Goal: Information Seeking & Learning: Learn about a topic

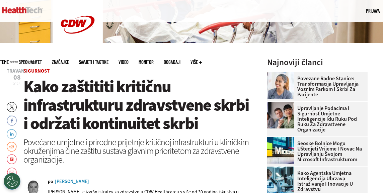
scroll to position [167, 0]
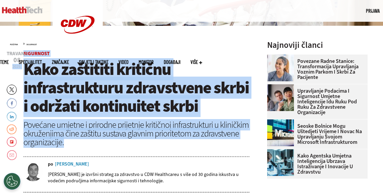
drag, startPoint x: 23, startPoint y: 61, endPoint x: 136, endPoint y: 144, distance: 140.6
click at [136, 144] on header "[DATE]. Cvrkut Facebook LinkedIn Reddit Flipboard E-pošta Sigurnost Kako zaštit…" at bounding box center [136, 121] width 226 height 141
copy header "2025. Cvrkut Facebook LinkedIn Reddit Flipboard E-pošta Sigurnost Kako zaštitit…"
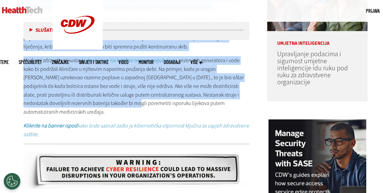
scroll to position [589, 0]
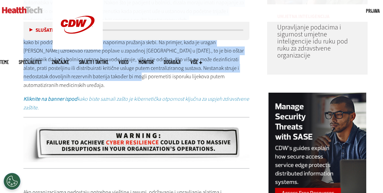
drag, startPoint x: 24, startPoint y: 55, endPoint x: 95, endPoint y: 104, distance: 86.0
copy div "Događaji uzrokovani ljudskim djelovanjem i oni koji se prirodno događaju postaj…"
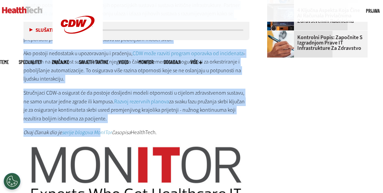
scroll to position [1025, 0]
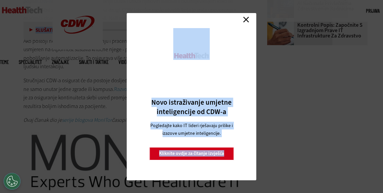
drag, startPoint x: 23, startPoint y: 92, endPoint x: 144, endPoint y: 104, distance: 121.8
click at [246, 16] on link "[DEMOGRAPHIC_DATA]" at bounding box center [246, 20] width 10 height 10
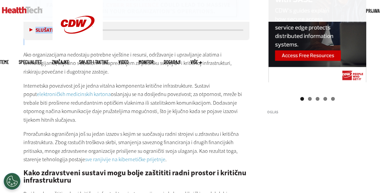
scroll to position [656, 0]
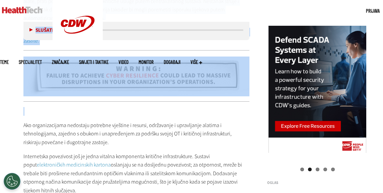
click at [103, 114] on p at bounding box center [136, 111] width 226 height 9
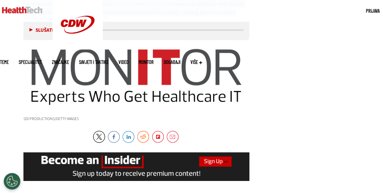
scroll to position [1112, 0]
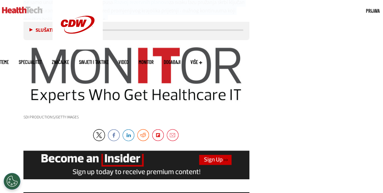
drag, startPoint x: 23, startPoint y: 58, endPoint x: 116, endPoint y: 113, distance: 107.5
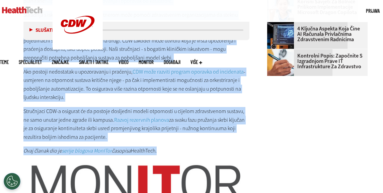
scroll to position [978, 0]
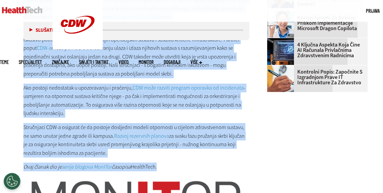
copy div "Ako organizacijama nedostaju potrebne vještine i resursi, održavanje i upravlja…"
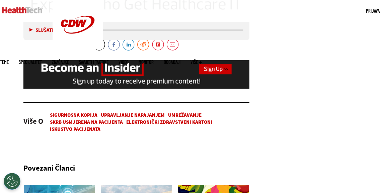
scroll to position [1212, 0]
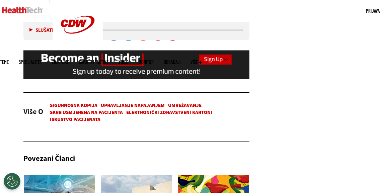
drag, startPoint x: 119, startPoint y: 112, endPoint x: 196, endPoint y: 112, distance: 77.4
click at [119, 109] on font "Upravljanje napajanjem" at bounding box center [133, 105] width 64 height 7
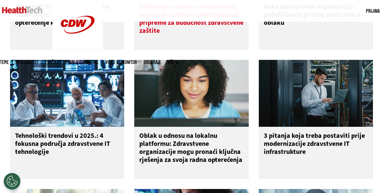
scroll to position [670, 0]
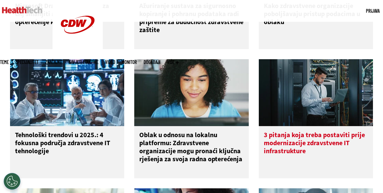
click at [310, 151] on font "3 pitanja koja treba postaviti prije modernizacije zdravstvene IT infrastrukture" at bounding box center [314, 143] width 101 height 25
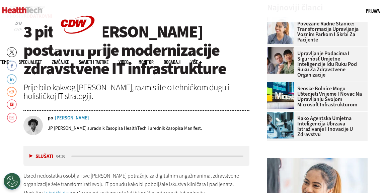
scroll to position [201, 0]
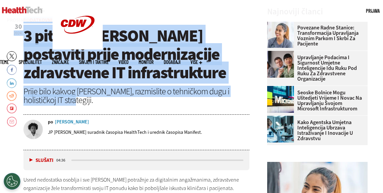
drag, startPoint x: 24, startPoint y: 29, endPoint x: 114, endPoint y: 101, distance: 114.8
click at [114, 101] on header "Prosinac 30 2024. Twitter Facebook LinkedIn Reddit Flipboard Email Podatkovni c…" at bounding box center [136, 84] width 226 height 132
copy header "2024. Twitter Facebook LinkedIn Reddit Flipboard Email Podatkovni centar 3 pita…"
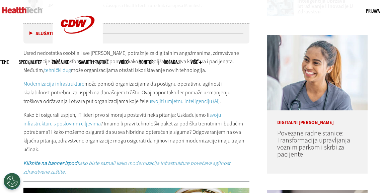
scroll to position [335, 0]
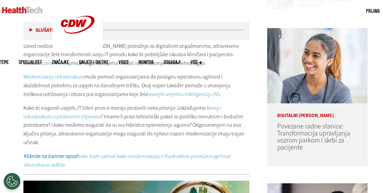
drag, startPoint x: 23, startPoint y: 44, endPoint x: 61, endPoint y: 142, distance: 105.9
copy div "Usred nedostatka osoblja i sve veće potražnje za digitalnim angažmanima, zdravs…"
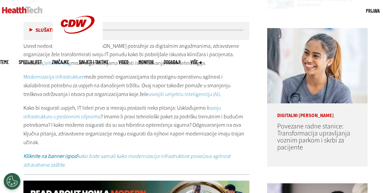
click at [244, 154] on p "Kliknite na banner ispod kako biste saznali kako modernizacija infrastrukture p…" at bounding box center [136, 160] width 226 height 17
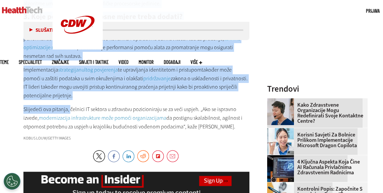
scroll to position [871, 0]
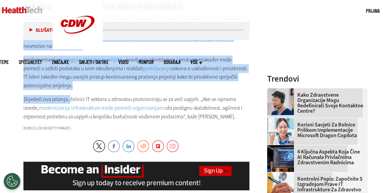
drag, startPoint x: 24, startPoint y: 46, endPoint x: 74, endPoint y: 120, distance: 89.2
copy div "1. Koliki je moj tehnički dug? Koja je tehnologija zastarjela ili nedovoljno is…"
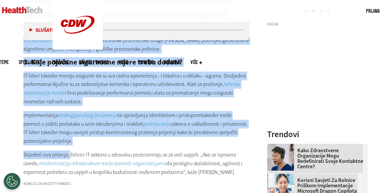
scroll to position [804, 0]
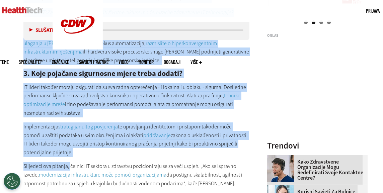
click at [224, 145] on p "Implementacija strategija nultog povjerenja te upravljanja identitetom i pristu…" at bounding box center [136, 140] width 226 height 34
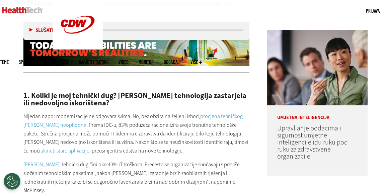
scroll to position [502, 0]
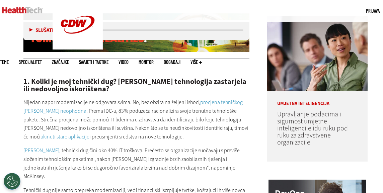
click at [219, 100] on font "procjena tehničkog duga je neophodna" at bounding box center [132, 107] width 219 height 16
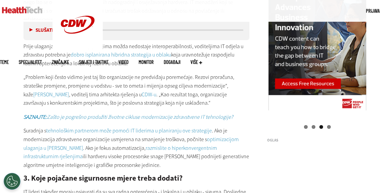
scroll to position [703, 0]
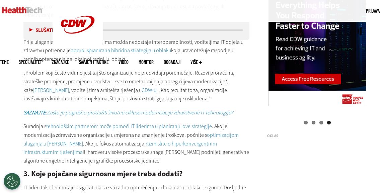
click at [150, 109] on font "Zašto je pogrešno produžiti životne cikluse modernizacije zdravstvene IT tehnol…" at bounding box center [140, 112] width 186 height 7
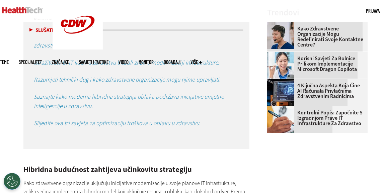
scroll to position [938, 0]
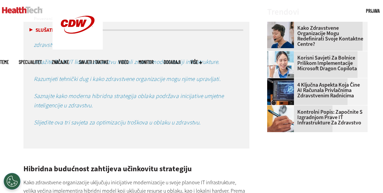
click at [134, 58] on font "Istražite što bi IT lideri u zdravstvu trebali znati o modernizaciji infrastruk…" at bounding box center [127, 62] width 186 height 8
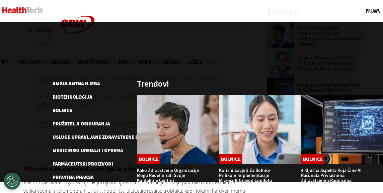
click at [108, 59] on font "Savjeti i taktike" at bounding box center [93, 62] width 29 height 6
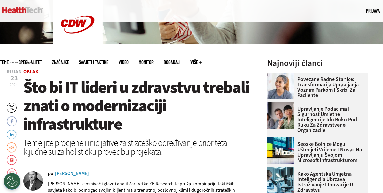
scroll to position [167, 0]
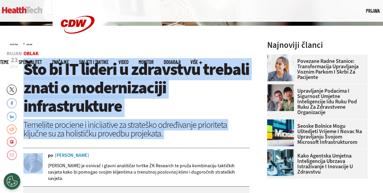
drag, startPoint x: 25, startPoint y: 66, endPoint x: 166, endPoint y: 138, distance: 158.6
click at [166, 138] on header "Rujan 23 2024. Twitter Facebook LinkedIn Reddit Flipboard Email Oblak Što bi IT…" at bounding box center [136, 118] width 226 height 135
copy header "Što bi IT lideri u zdravstvu trebali znati o modernizaciji infrastrukture Temel…"
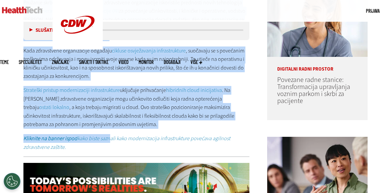
scroll to position [382, 0]
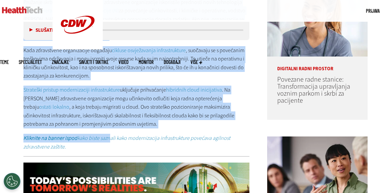
drag, startPoint x: 24, startPoint y: 80, endPoint x: 106, endPoint y: 143, distance: 103.7
click at [106, 143] on div "Pružanje skrbi se stalno razvija. Da bi zdravstvene organizacije iskoristile pr…" at bounding box center [136, 74] width 226 height 153
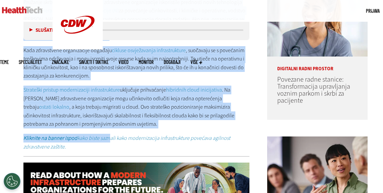
copy div "Pružanje skrbi se stalno razvija. Da bi zdravstvene organizacije iskoristile pr…"
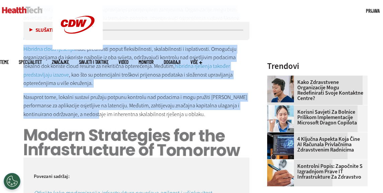
scroll to position [884, 0]
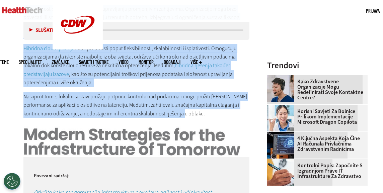
drag, startPoint x: 24, startPoint y: 58, endPoint x: 178, endPoint y: 94, distance: 157.7
copy div "Razumijevanje modernizacije infrastrukture Modernizacija infrastrukture podrazu…"
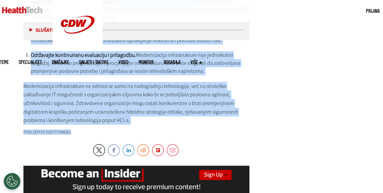
scroll to position [1460, 0]
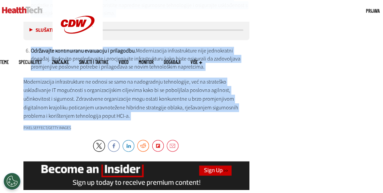
drag, startPoint x: 25, startPoint y: 48, endPoint x: 163, endPoint y: 112, distance: 152.8
copy div "Rješavanje sigurnosnih problema Sigurnost ostaje glavna briga u svakom nastojan…"
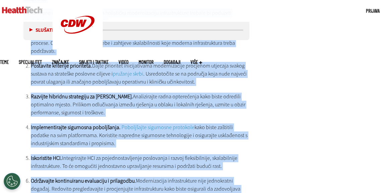
scroll to position [1326, 0]
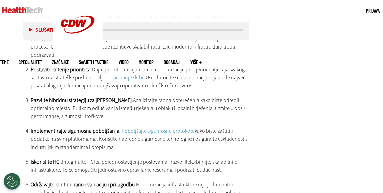
click at [163, 128] on font "Poboljšajte sigurnosne protokole" at bounding box center [158, 131] width 73 height 7
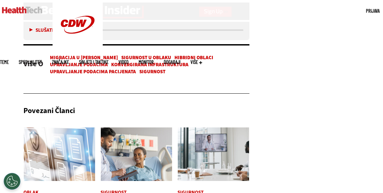
scroll to position [1661, 0]
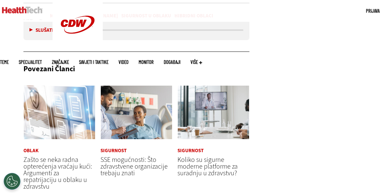
click at [207, 155] on font "Koliko su sigurne moderne platforme za suradnju u zdravstvu?" at bounding box center [207, 166] width 60 height 22
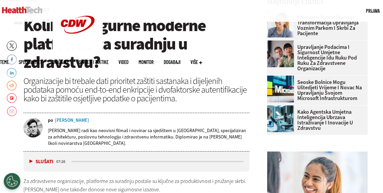
scroll to position [201, 0]
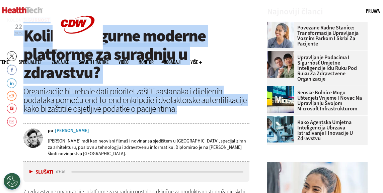
drag, startPoint x: 24, startPoint y: 25, endPoint x: 186, endPoint y: 110, distance: 182.3
click at [186, 110] on header "[DATE]. Twitter Facebook LinkedIn Reddit Flipboard Email Sigurnost Koliko su si…" at bounding box center [136, 90] width 226 height 144
copy header "2025. Twitter Facebook LinkedIn Reddit Flipboard Email Sigurnost Koliko su sigu…"
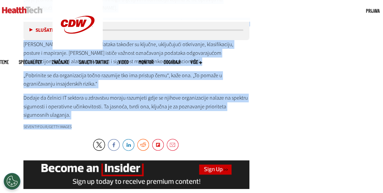
scroll to position [1500, 0]
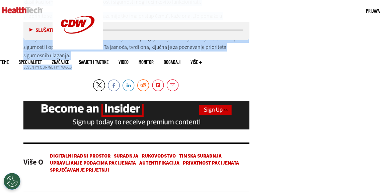
drag, startPoint x: 24, startPoint y: 58, endPoint x: 97, endPoint y: 70, distance: 74.4
copy div "Lo ipsumdolors ametconsecte, adipiscin el seddoeiu tempori ut laboree do magnaa…"
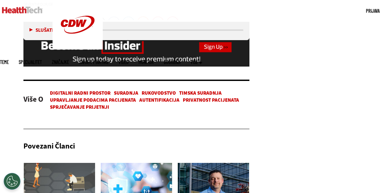
scroll to position [1567, 0]
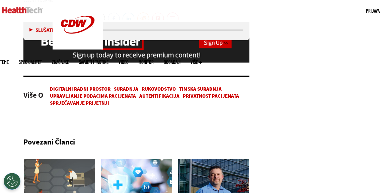
click at [138, 92] on font "Suradnja" at bounding box center [126, 89] width 24 height 7
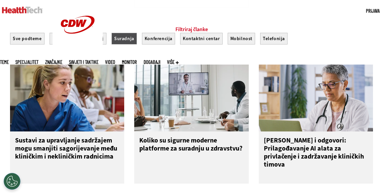
scroll to position [435, 0]
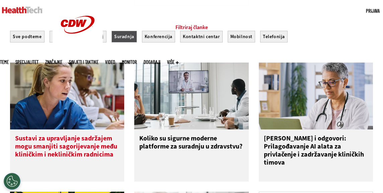
click at [47, 145] on font "Sustavi za upravljanje sadržajem mogu smanjiti sagorijevanje među kliničkim i n…" at bounding box center [66, 146] width 102 height 25
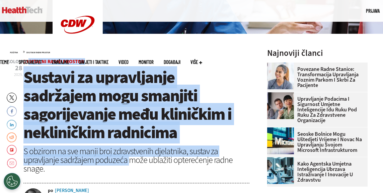
scroll to position [167, 0]
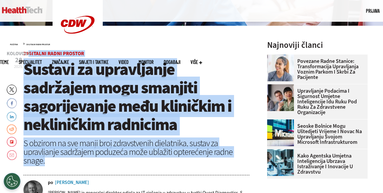
drag, startPoint x: 29, startPoint y: 114, endPoint x: 129, endPoint y: 163, distance: 110.8
copy header "gitalni radni prostor Sustavi za upravljanje sadržajem mogu smanjiti sagorijeva…"
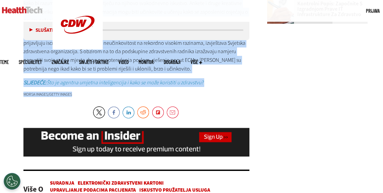
scroll to position [1045, 0]
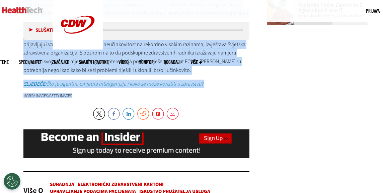
drag, startPoint x: 23, startPoint y: 81, endPoint x: 78, endPoint y: 89, distance: 54.7
copy div "Izgaranje u zdravstvenom sektoru široko je dokumentiran problem - posebno u pos…"
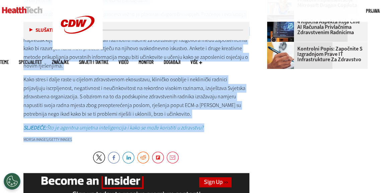
scroll to position [927, 0]
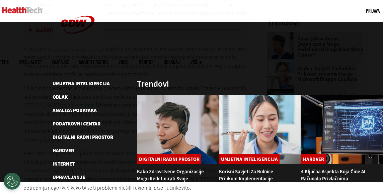
click at [9, 59] on font "Teme" at bounding box center [4, 62] width 9 height 6
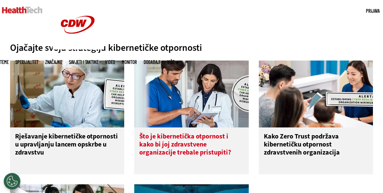
scroll to position [268, 0]
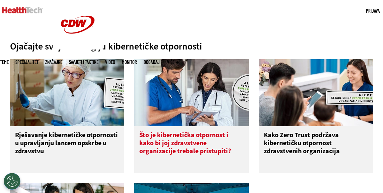
click at [193, 134] on font "Što je kibernetička otpornost i kako bi joj zdravstvene organizacije trebale pr…" at bounding box center [185, 143] width 92 height 25
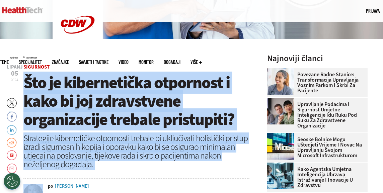
drag, startPoint x: 26, startPoint y: 98, endPoint x: 118, endPoint y: 188, distance: 128.1
click at [118, 188] on header "Lipanj 05 2024. Twitter Facebook LinkedIn Reddit Flipboard Email Sigurnost Što …" at bounding box center [136, 151] width 226 height 172
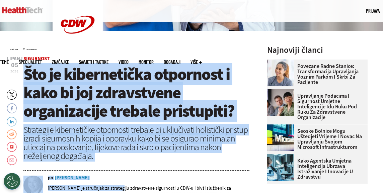
copy header "Što je kibernetička otpornost i kako bi joj zdravstvene organizacije trebale pr…"
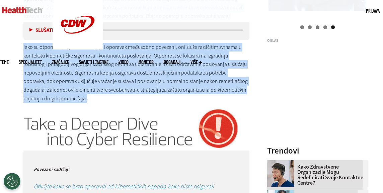
scroll to position [825, 0]
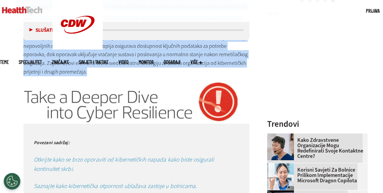
drag, startPoint x: 24, startPoint y: 86, endPoint x: 117, endPoint y: 101, distance: 94.2
copy div "Današnji kibernetički kriminalci ciljaju širok raspon zdravstvenih organizacija…"
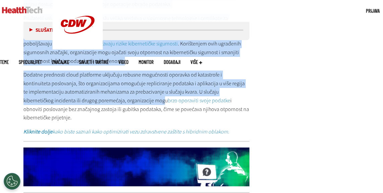
scroll to position [2038, 0]
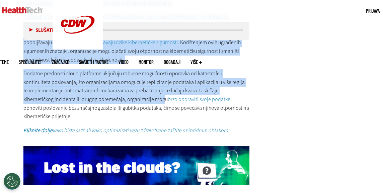
drag, startPoint x: 24, startPoint y: 49, endPoint x: 230, endPoint y: 94, distance: 210.5
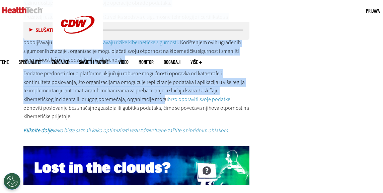
copy div "Važnost kibernetičke otpornosti u zdravstvu Kibernetička otpornost je danas od …"
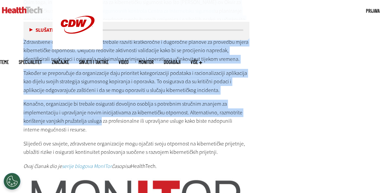
scroll to position [2526, 0]
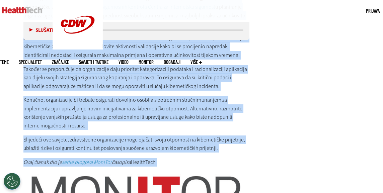
drag, startPoint x: 24, startPoint y: 76, endPoint x: 170, endPoint y: 132, distance: 155.8
copy div "Računarstvo u oblaku nudi model određivanja cijena po korištenju, omogućujući o…"
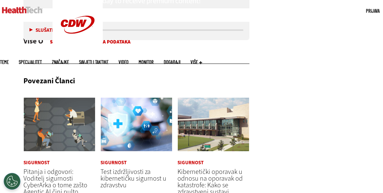
scroll to position [2828, 0]
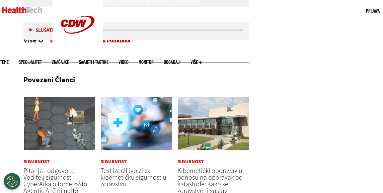
click at [46, 167] on font "Pitanja i odgovori: Voditelj sigurnosti CyberArka o tome zašto Agentic AI čini …" at bounding box center [55, 187] width 64 height 43
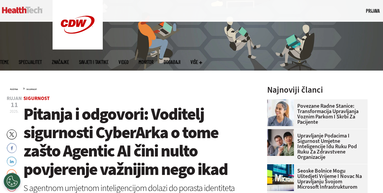
scroll to position [167, 0]
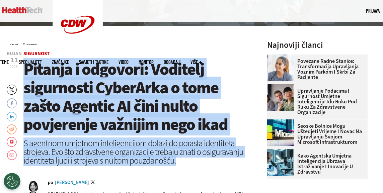
drag, startPoint x: 24, startPoint y: 65, endPoint x: 188, endPoint y: 160, distance: 189.1
click at [188, 160] on header "Rujan 11 2025. Twitter Facebook LinkedIn Reddit Flipboard Email Sigurnost Pitan…" at bounding box center [136, 130] width 226 height 159
copy header "Pitanja i odgovori: Voditelj sigurnosti CyberArka o tome zašto Agentic AI čini …"
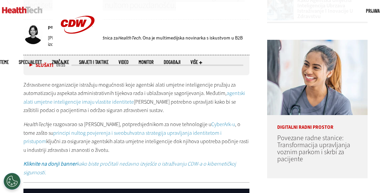
scroll to position [335, 0]
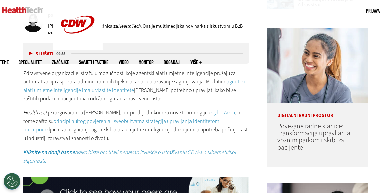
drag, startPoint x: 24, startPoint y: 73, endPoint x: 89, endPoint y: 141, distance: 94.3
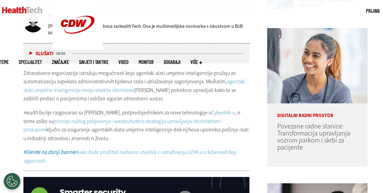
click at [88, 141] on div "Zdravstvene organizacije istražuju mogućnosti koje agentski alati umjetne intel…" at bounding box center [136, 117] width 226 height 96
copy div "Zdravstvene organizacije istražuju mogućnosti koje agentski alati umjetne intel…"
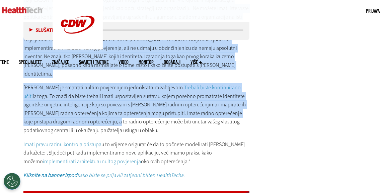
scroll to position [1386, 0]
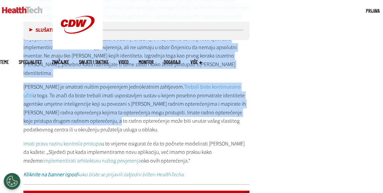
drag, startPoint x: 24, startPoint y: 79, endPoint x: 199, endPoint y: 142, distance: 186.5
copy div "HEALTHTECH: Kako umjetna inteligencija, posebno agentska umjetna inteligencija,…"
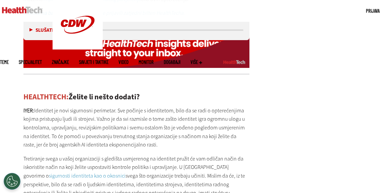
scroll to position [1554, 0]
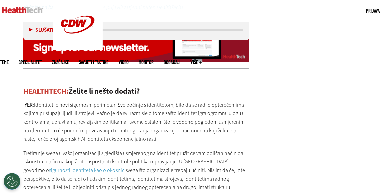
drag, startPoint x: 25, startPoint y: 63, endPoint x: 103, endPoint y: 169, distance: 131.9
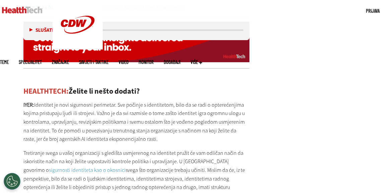
click at [103, 169] on div "HEALTHTECH: Želite li nešto dodati? IYER: Identitet je novi sigurnosni perimeta…" at bounding box center [136, 137] width 226 height 127
copy div "HEALTHTECH: Želite li nešto dodati? IYER: Identitet je novi sigurnosni perimeta…"
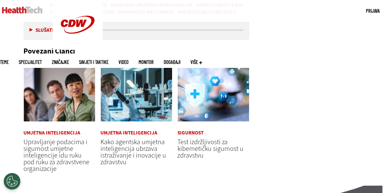
scroll to position [1855, 0]
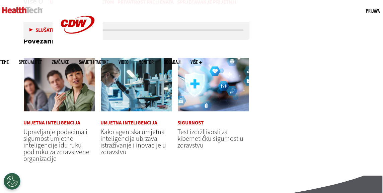
click at [195, 128] on font "Test izdržljivosti za kibernetičku sigurnost u zdravstvu" at bounding box center [210, 139] width 66 height 22
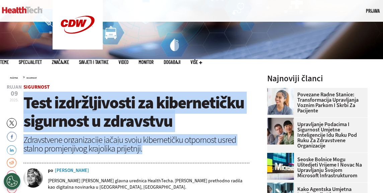
drag, startPoint x: 24, startPoint y: 101, endPoint x: 146, endPoint y: 153, distance: 132.5
click at [146, 153] on header "Rujan 09 2025. Twitter Facebook LinkedIn Reddit Flipboard Email Sigurnost Test …" at bounding box center [136, 142] width 226 height 114
copy header "Test izdržljivosti za kibernetičku sigurnost u zdravstvu Zdravstvene organizaci…"
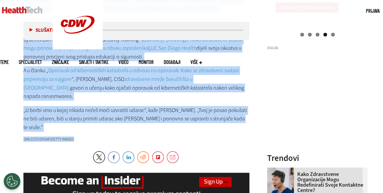
scroll to position [804, 0]
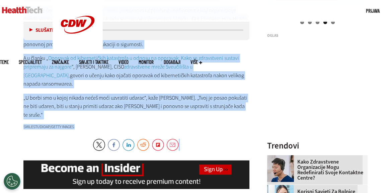
drag, startPoint x: 23, startPoint y: 89, endPoint x: 95, endPoint y: 123, distance: 79.8
copy div "Prema izvješću o istraživanju kibernetičke sigurnosti CDW-a iz 2024. godine , o…"
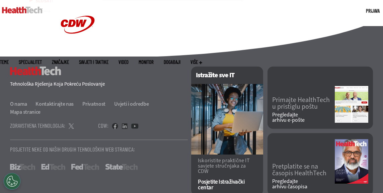
scroll to position [1186, 0]
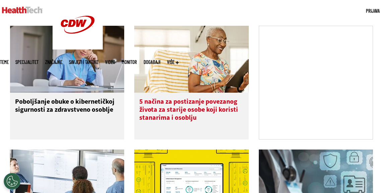
scroll to position [502, 0]
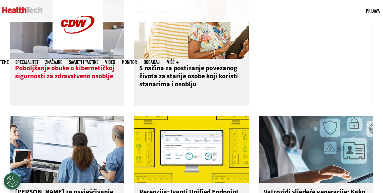
click at [48, 75] on font "Poboljšanje obuke o kibernetičkoj sigurnosti za zdravstveno osoblje" at bounding box center [64, 72] width 99 height 17
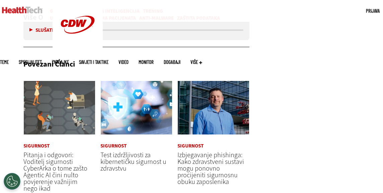
scroll to position [1438, 0]
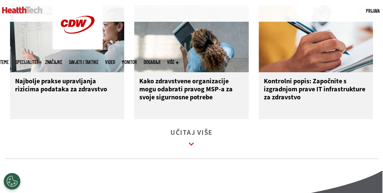
scroll to position [871, 0]
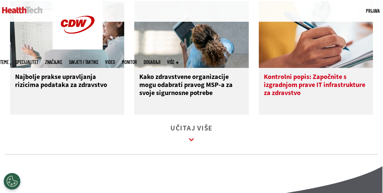
click at [320, 88] on font "Kontrolni popis: Započnite s izgradnjom prave IT infrastrukture za zdravstvo" at bounding box center [314, 84] width 101 height 25
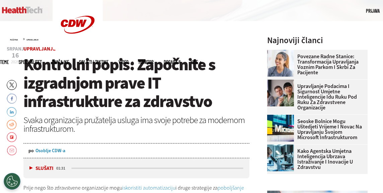
scroll to position [165, 0]
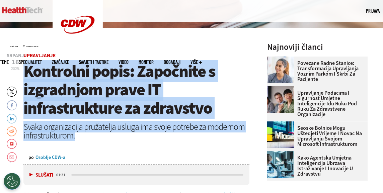
drag, startPoint x: 26, startPoint y: 71, endPoint x: 97, endPoint y: 135, distance: 95.8
click at [97, 135] on header "srpanj 16 2025. Cvrkut Facebook LinkedIn Reddit Flipboard E-pošta Upravljanje K…" at bounding box center [136, 109] width 226 height 112
copy header "Kontrolni popis: Započnite s izgradnjom prave IT infrastrukture za zdravstvo Sv…"
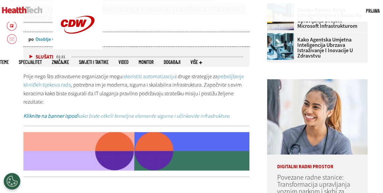
scroll to position [299, 0]
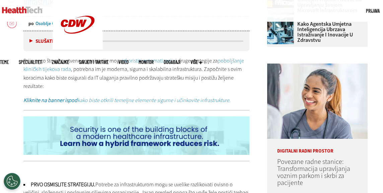
drag, startPoint x: 24, startPoint y: 60, endPoint x: 135, endPoint y: 87, distance: 113.7
click at [135, 87] on p "Prije nego što zdravstvene organizacije mogu iskoristiti automatizaciju i druge…" at bounding box center [136, 74] width 226 height 34
copy p "Prije nego što zdravstvene organizacije mogu iskoristiti automatizaciju i druge…"
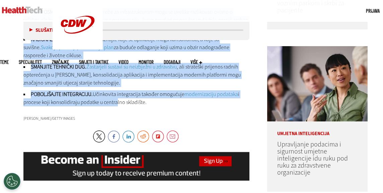
scroll to position [480, 0]
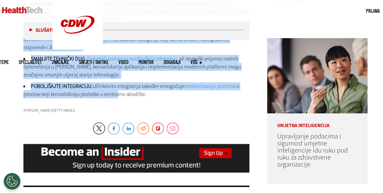
drag, startPoint x: 31, startPoint y: 82, endPoint x: 115, endPoint y: 100, distance: 84.8
click at [115, 100] on div "Slušati Pauza 01:31 Prije nego što zdravstvene organizacije mogu iskoristiti au…" at bounding box center [136, 116] width 226 height 532
copy div "PRVO OSMISLITE STRATEGIJU. Potrebe za infrastrukturom mogu se uvelike razlikova…"
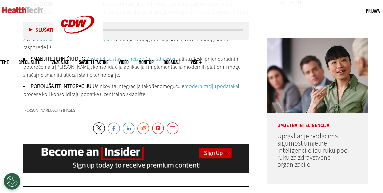
click at [243, 126] on div "Cvrkut Facebook LinkedIn Reddit Flipboard E-pošta" at bounding box center [136, 129] width 226 height 12
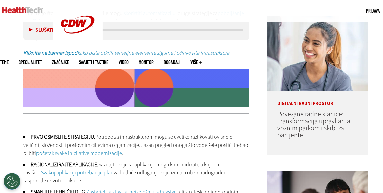
scroll to position [346, 0]
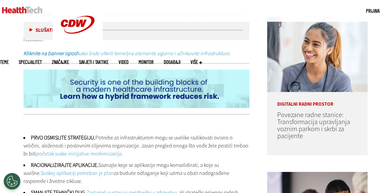
click at [65, 54] on font "Kliknite na banner ispod" at bounding box center [50, 53] width 54 height 7
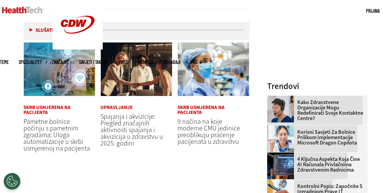
scroll to position [715, 0]
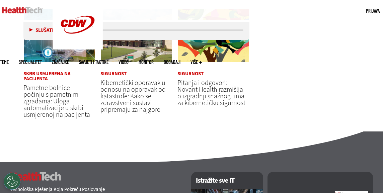
scroll to position [1354, 0]
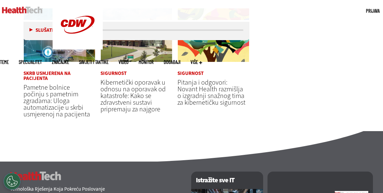
click at [134, 114] on font "Kibernetički oporavak u odnosu na oporavak od katastrofe: Kako se zdravstveni s…" at bounding box center [132, 96] width 65 height 36
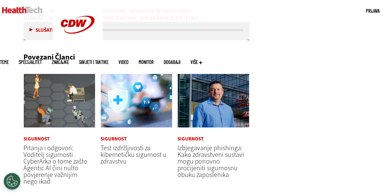
scroll to position [1674, 0]
